Goal: Browse casually: Explore the website without a specific task or goal

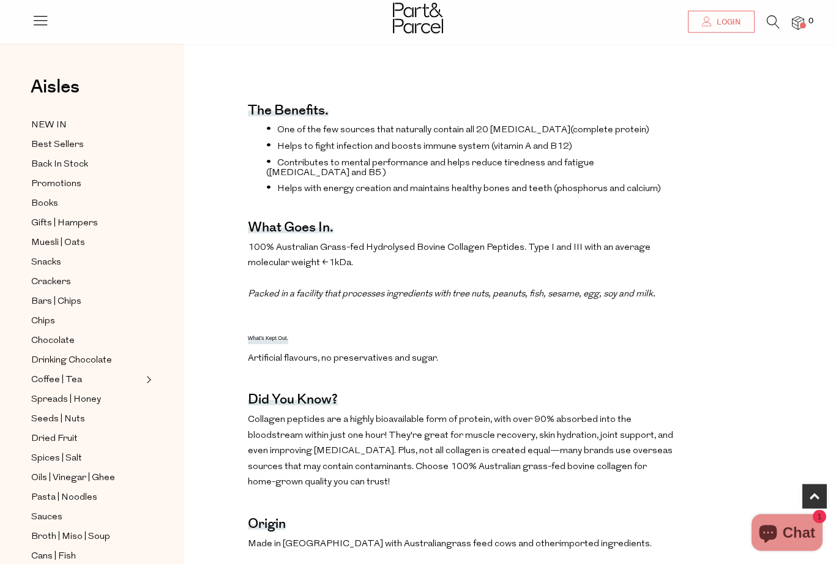
scroll to position [424, 0]
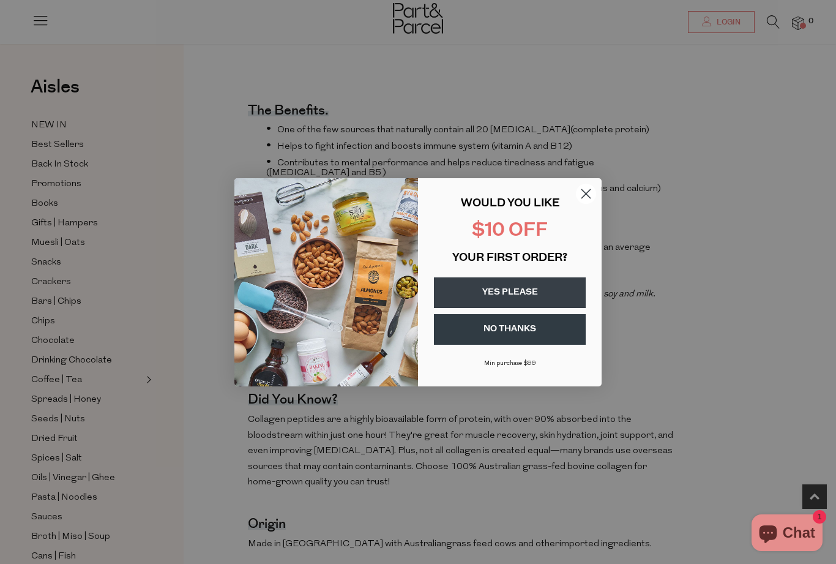
click at [589, 203] on circle "Close dialog" at bounding box center [586, 193] width 20 height 20
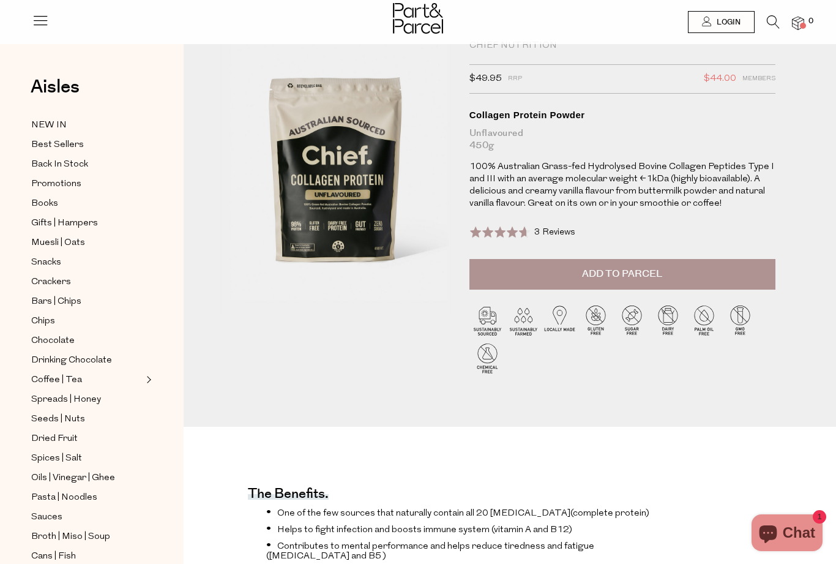
scroll to position [0, 0]
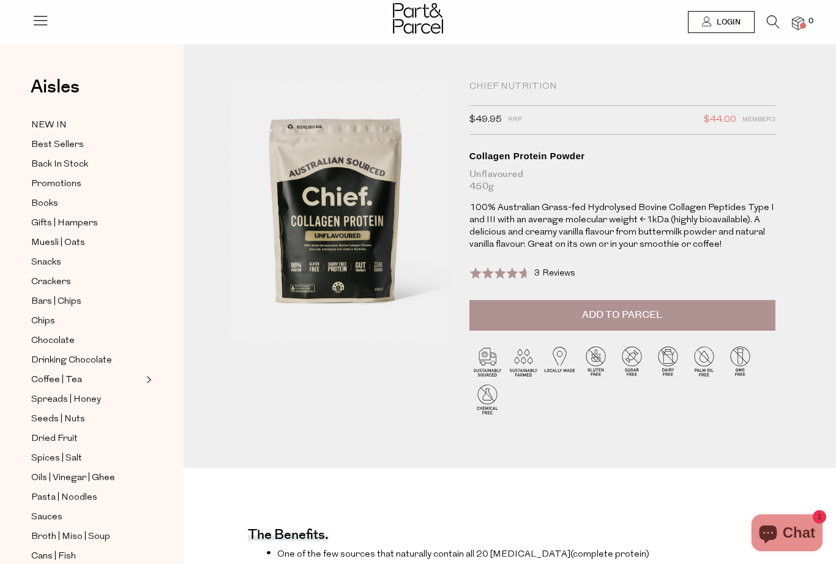
click at [513, 89] on div "Chief Nutrition" at bounding box center [622, 87] width 306 height 12
click at [530, 81] on div "Chief Nutrition" at bounding box center [622, 87] width 306 height 12
click at [549, 151] on div "Collagen Protein Powder" at bounding box center [622, 156] width 306 height 12
click at [540, 150] on div "Collagen Protein Powder" at bounding box center [622, 156] width 306 height 12
click at [516, 89] on div "Chief Nutrition" at bounding box center [622, 87] width 306 height 12
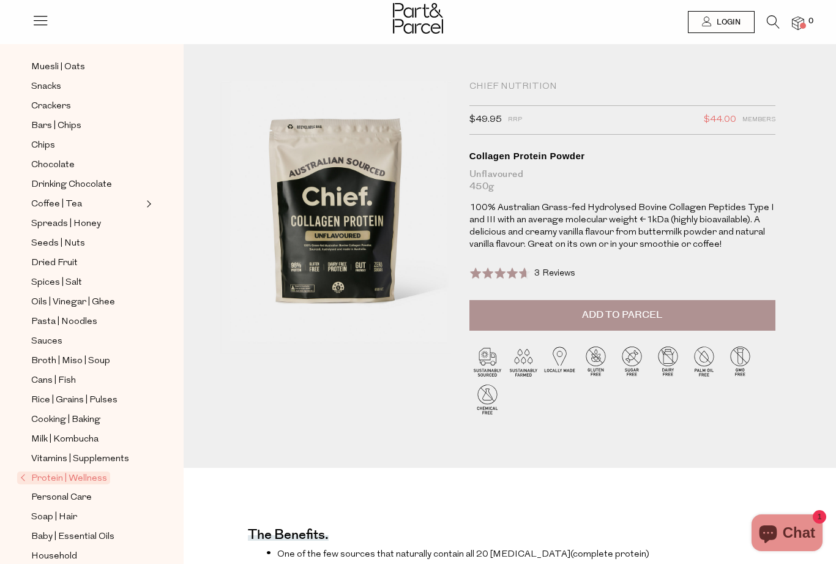
scroll to position [175, 0]
click at [74, 472] on span "Protein | Wellness" at bounding box center [63, 478] width 93 height 13
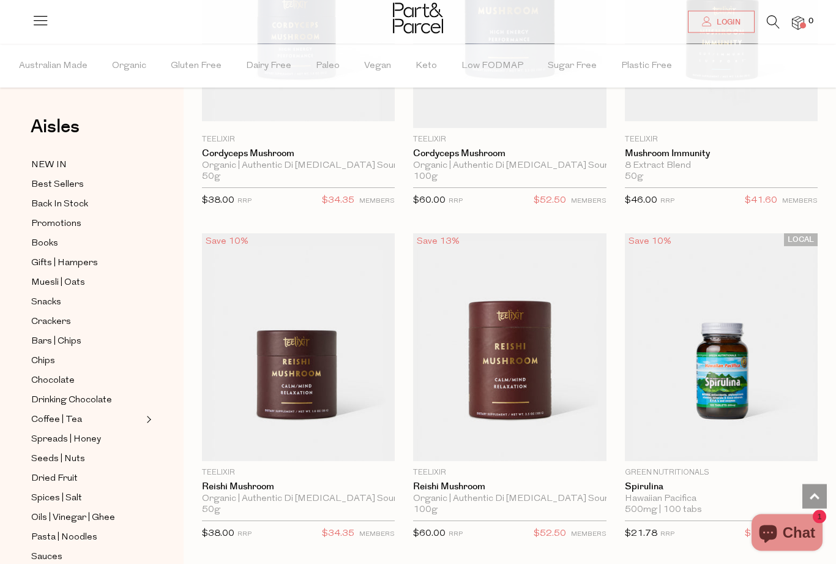
scroll to position [5091, 0]
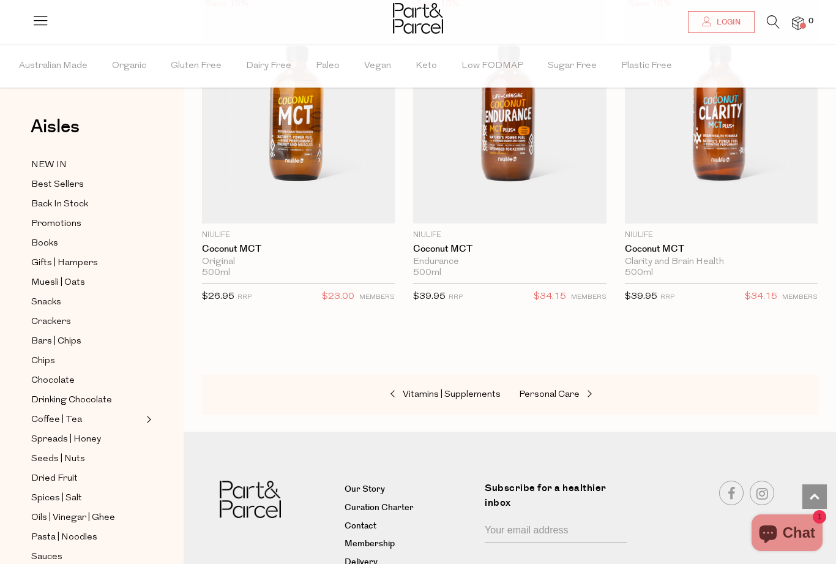
scroll to position [8867, 0]
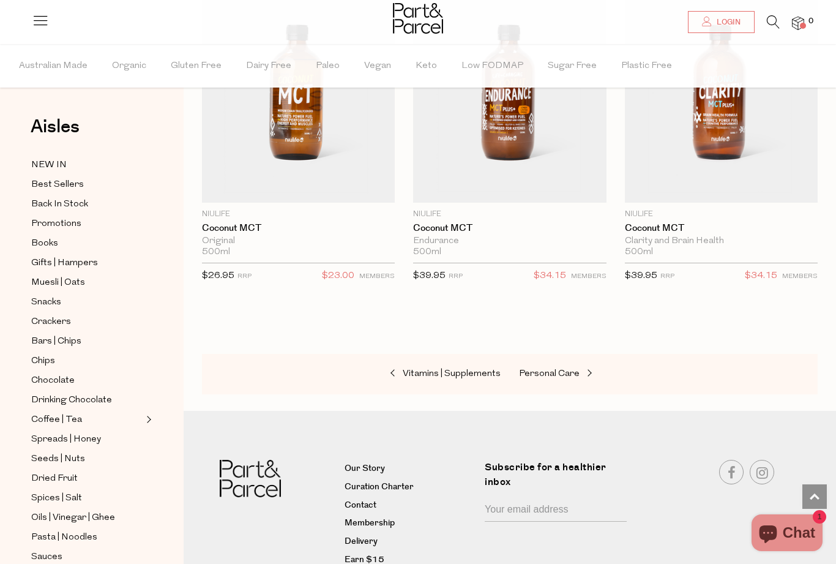
click at [54, 163] on span "NEW IN" at bounding box center [48, 165] width 35 height 15
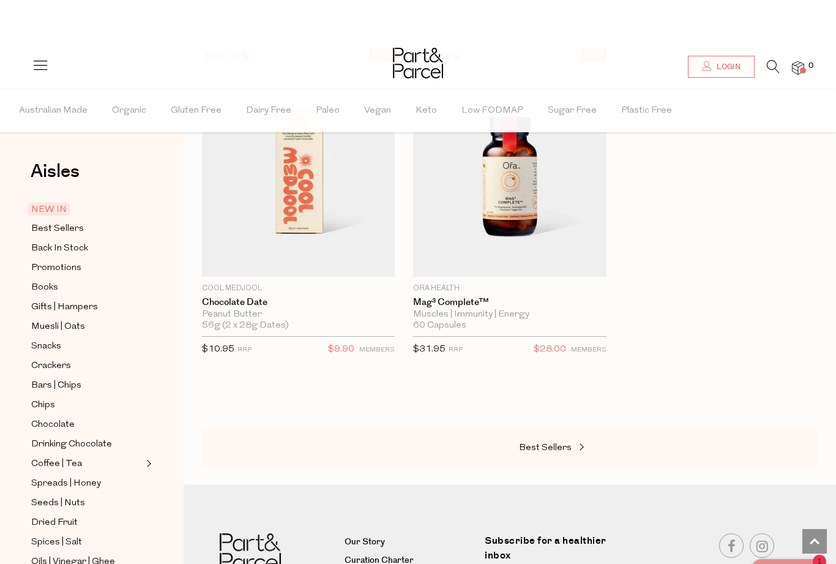
scroll to position [1470, 0]
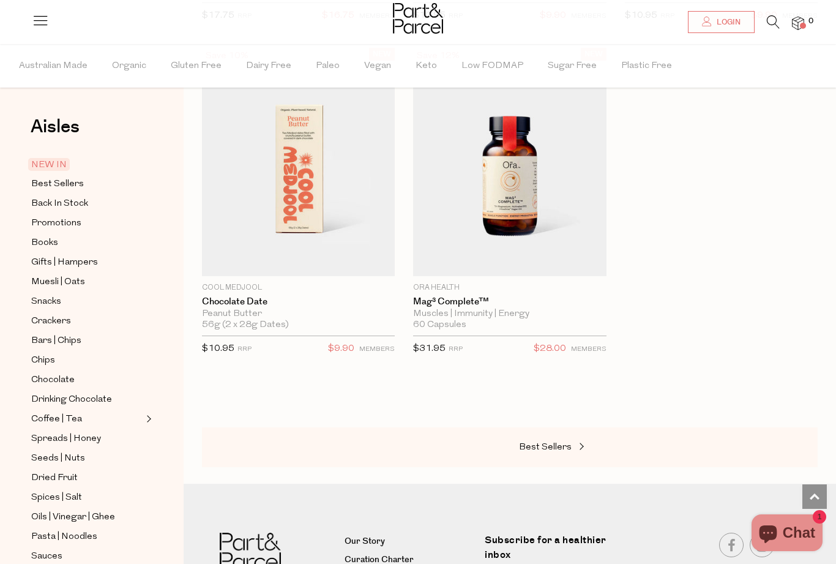
click at [49, 299] on span "Snacks" at bounding box center [46, 301] width 30 height 15
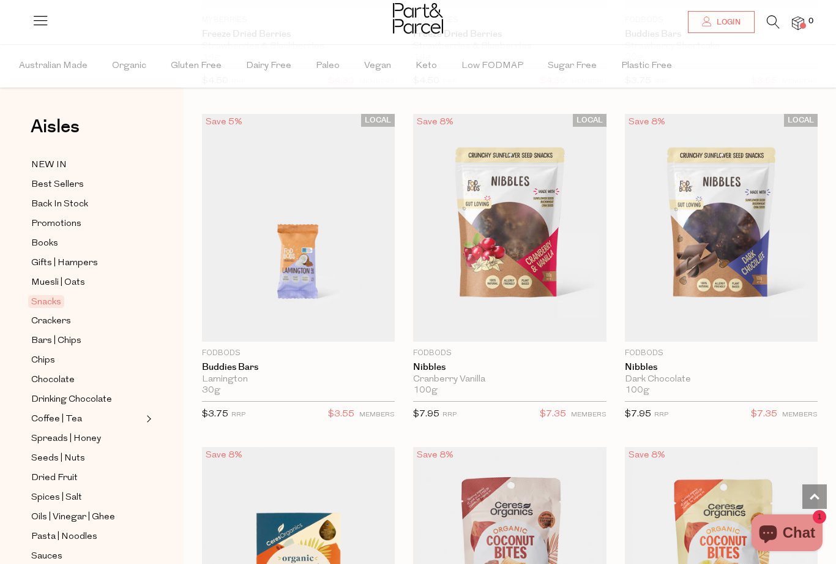
scroll to position [2856, 0]
